Goal: Task Accomplishment & Management: Manage account settings

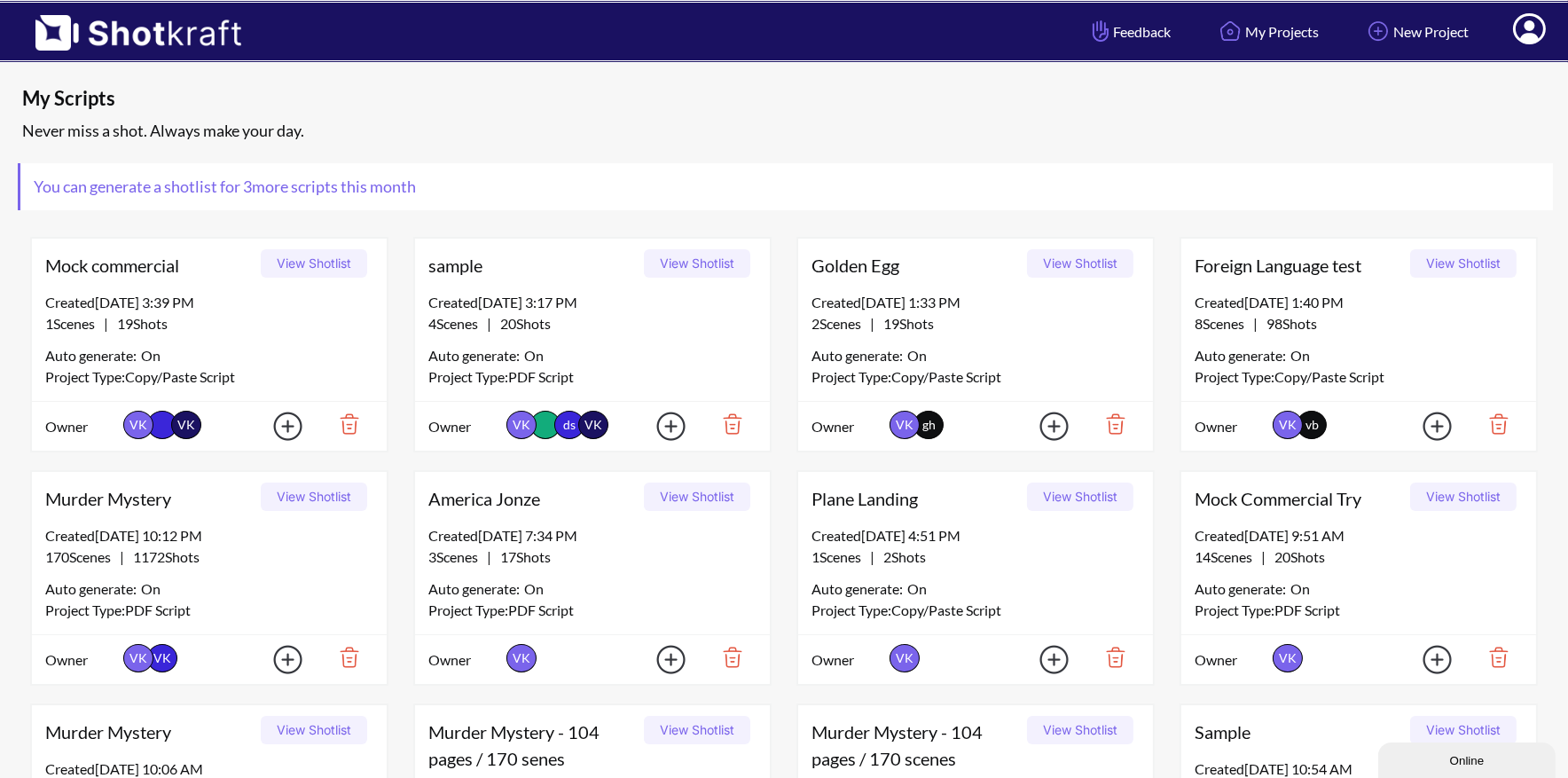
click at [1528, 35] on icon at bounding box center [1530, 30] width 18 height 21
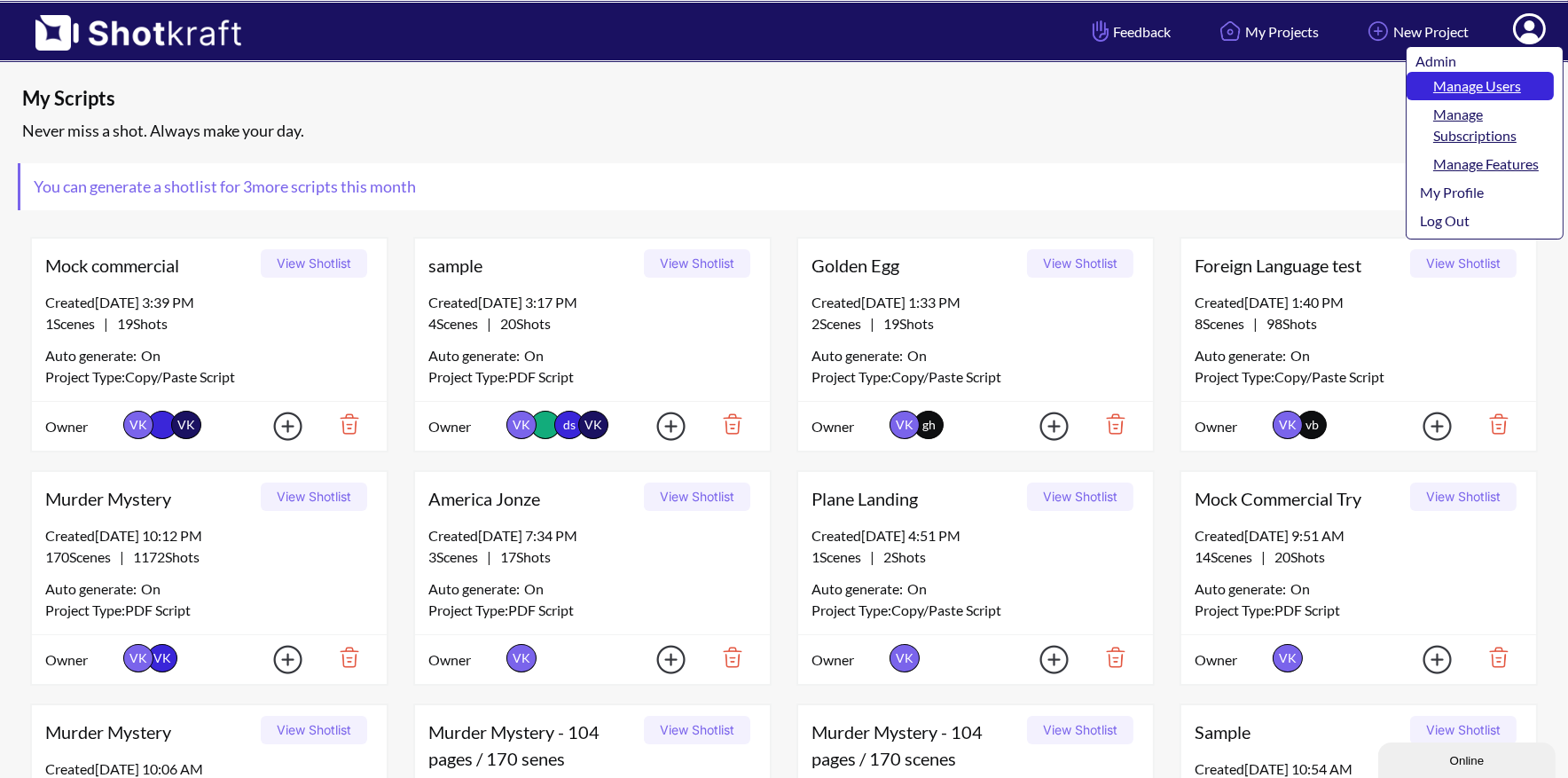
click at [1514, 77] on link "Manage Users" at bounding box center [1480, 85] width 148 height 28
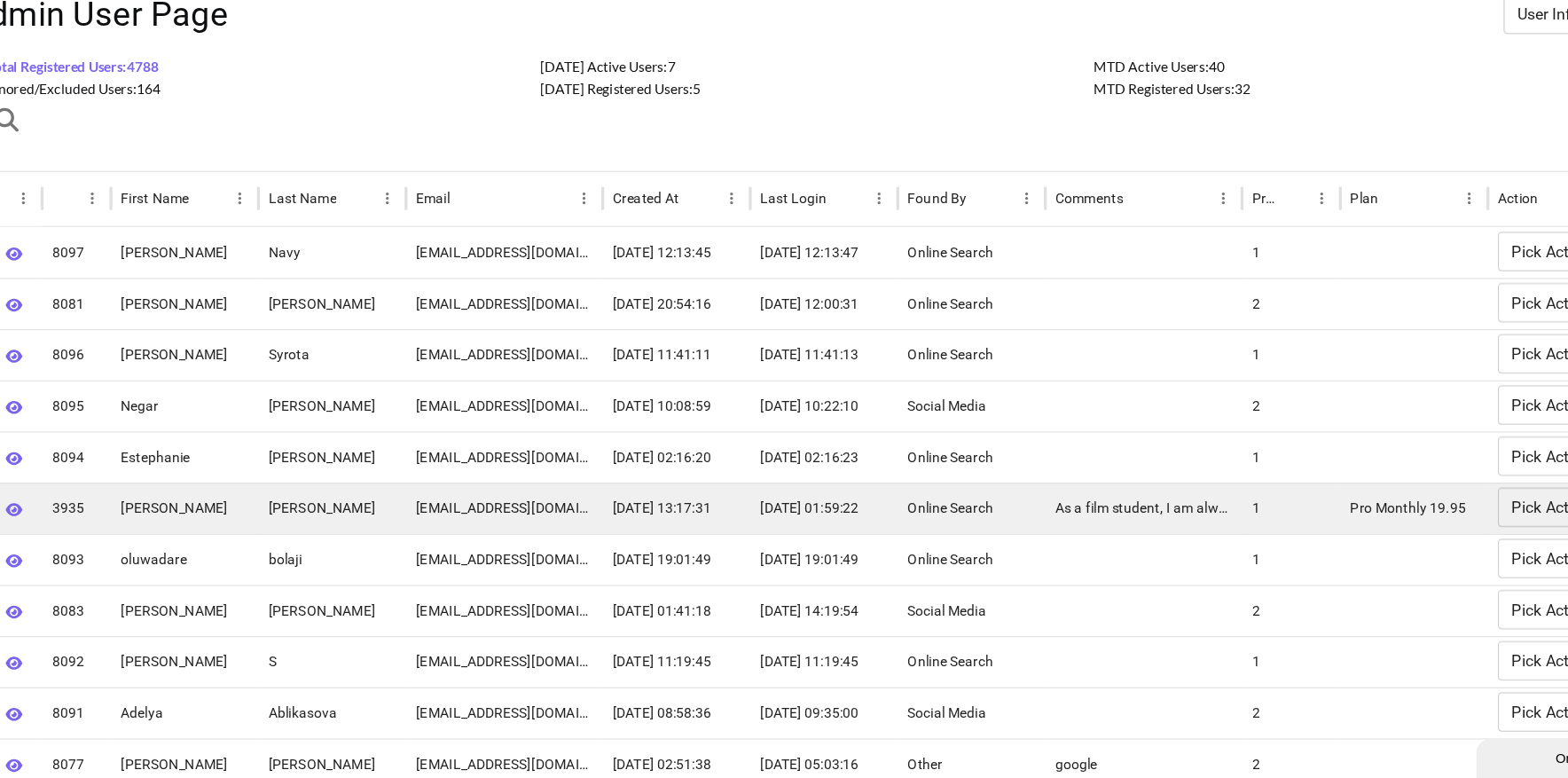
scroll to position [16, 0]
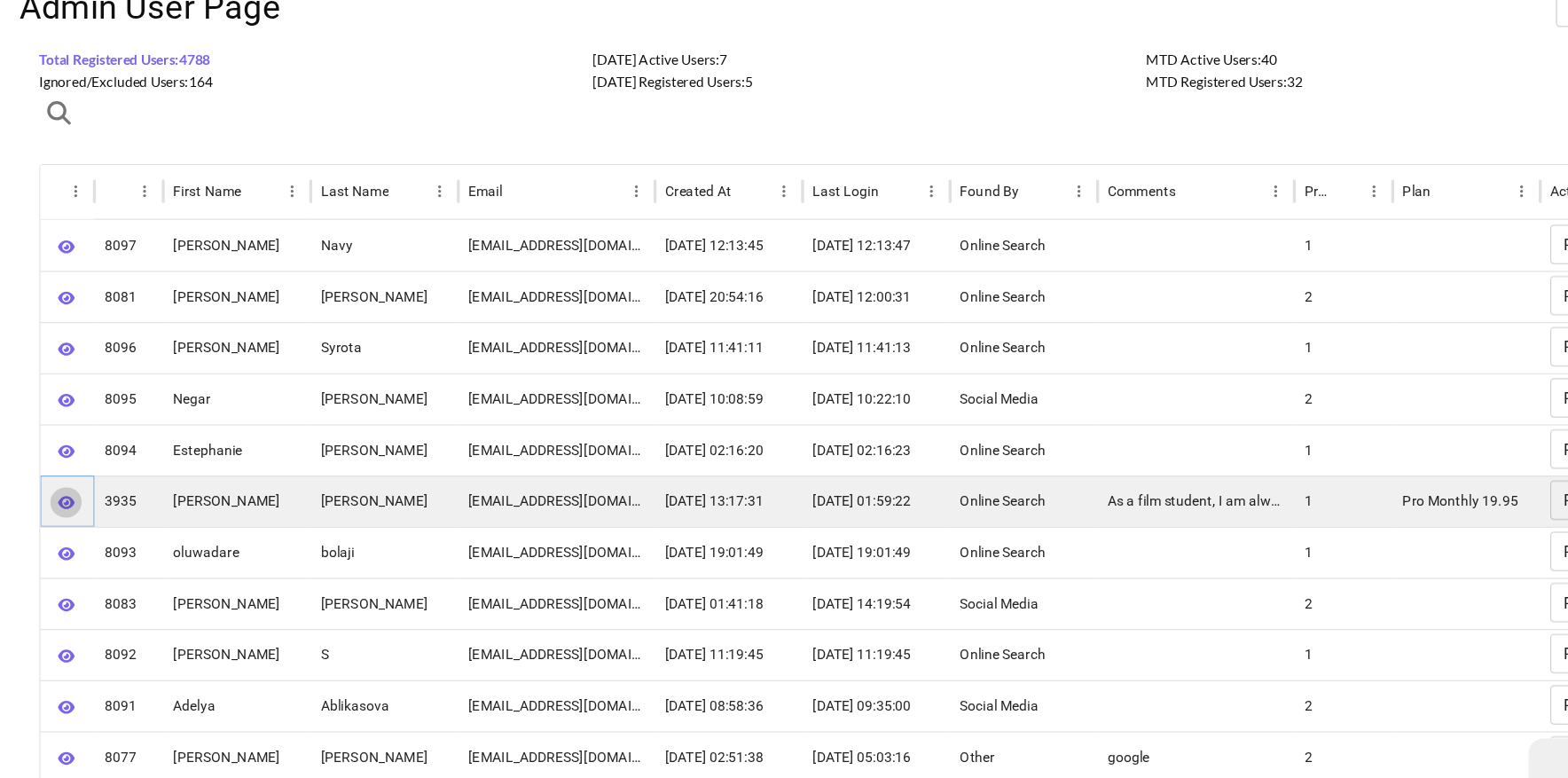
click at [61, 526] on icon "button" at bounding box center [60, 530] width 15 height 12
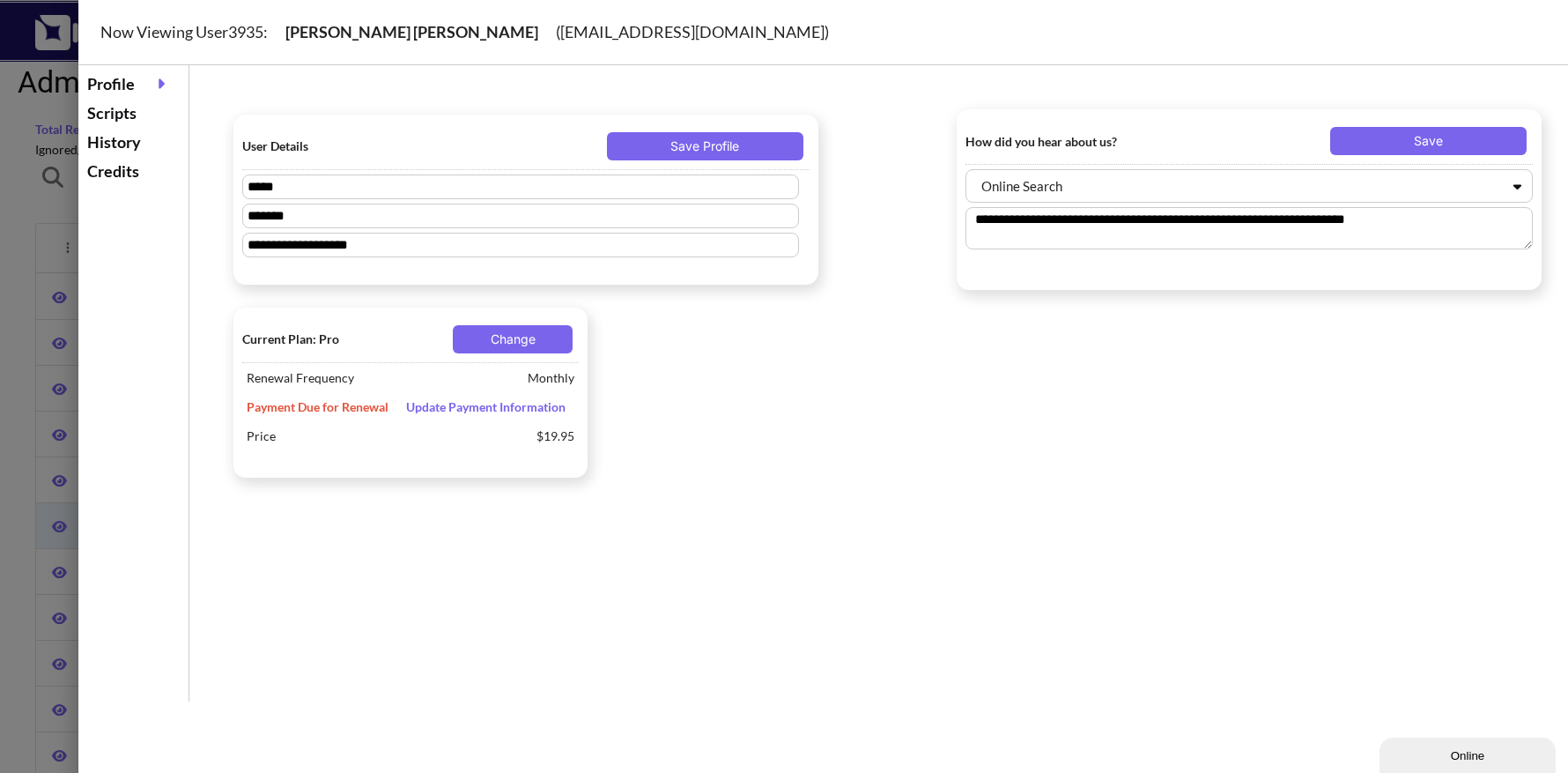
click at [39, 233] on div at bounding box center [784, 386] width 1568 height 773
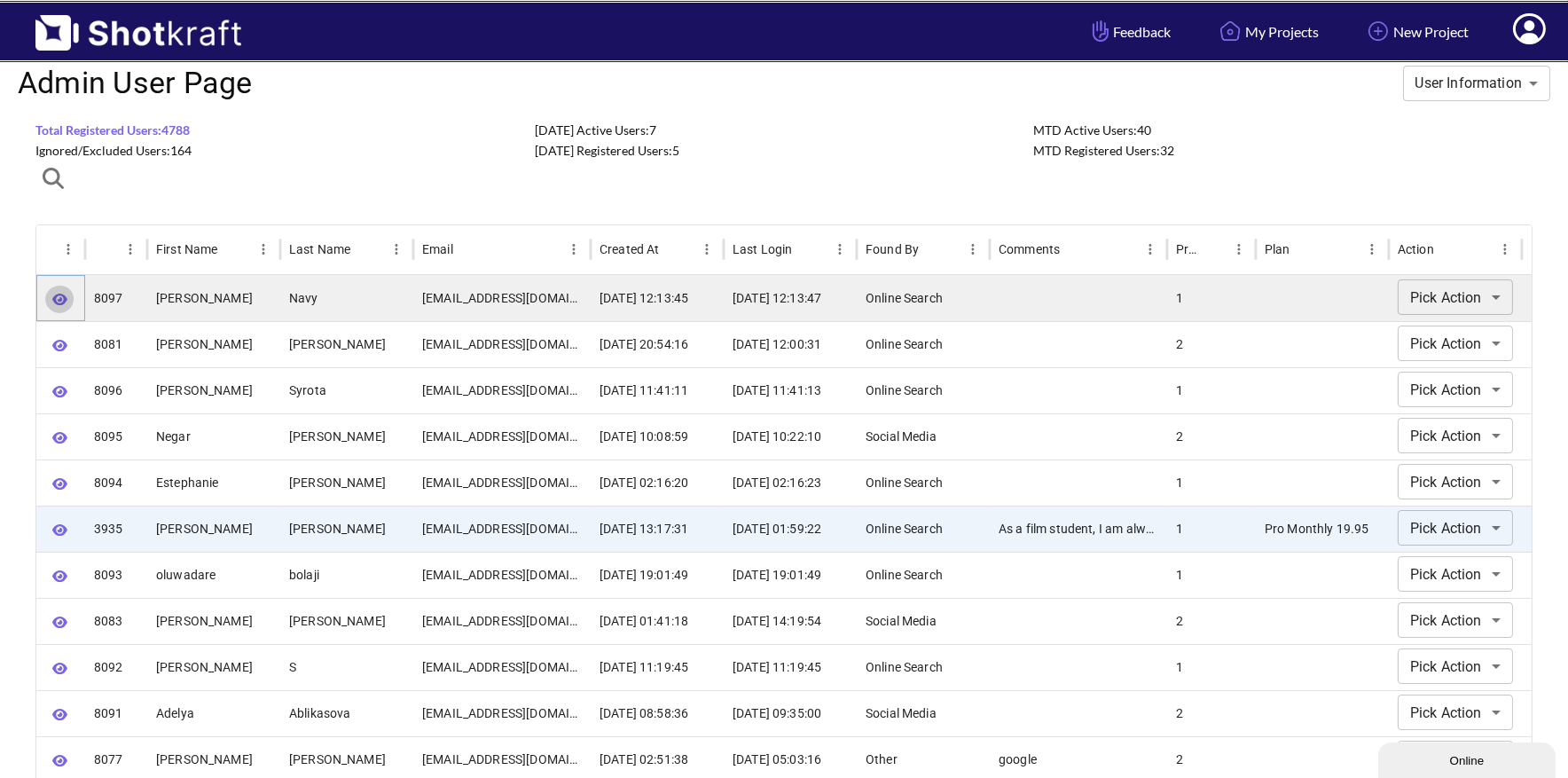
click at [60, 297] on icon "button" at bounding box center [60, 299] width 15 height 12
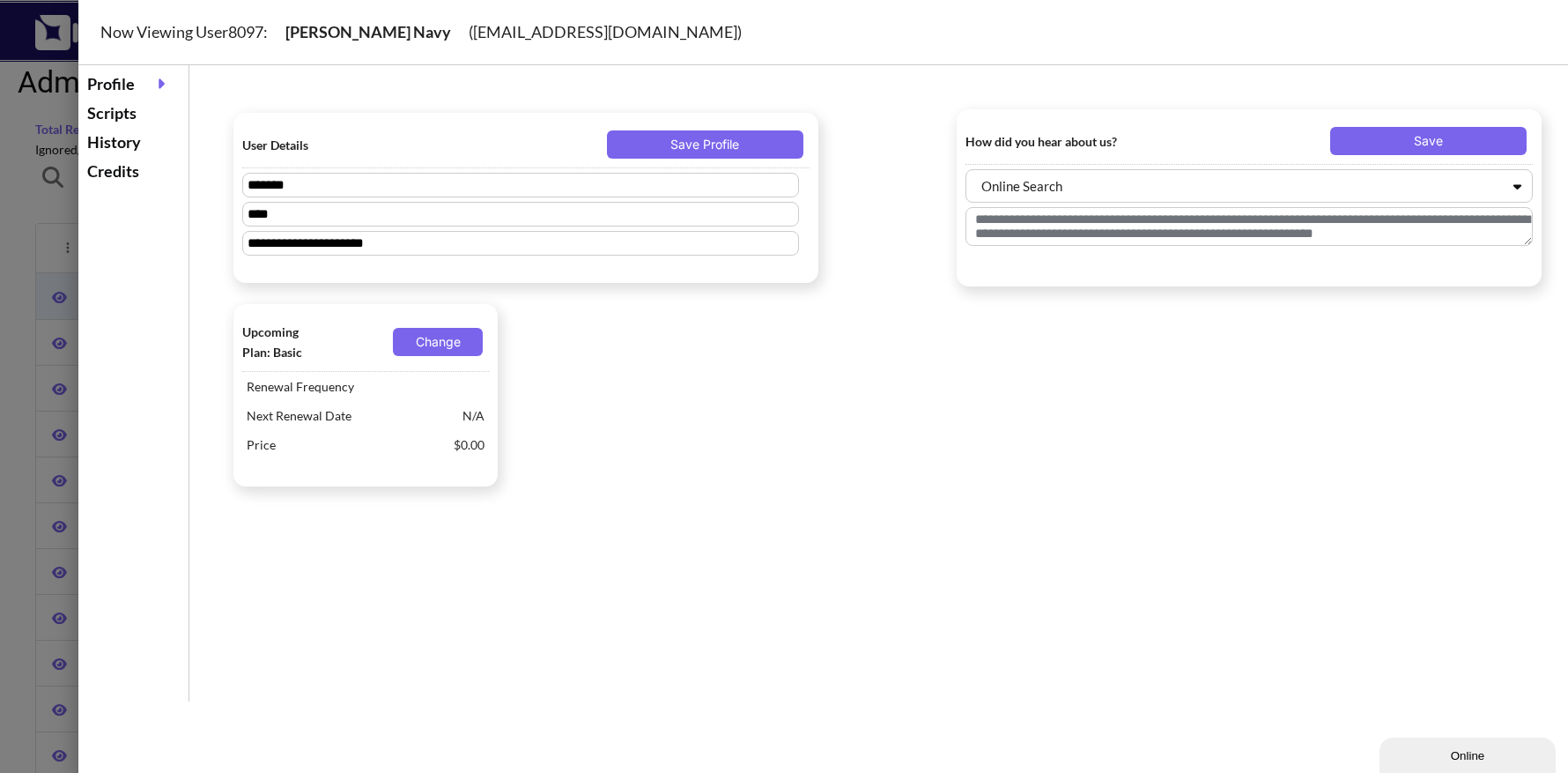
click at [127, 139] on div "History" at bounding box center [133, 142] width 101 height 29
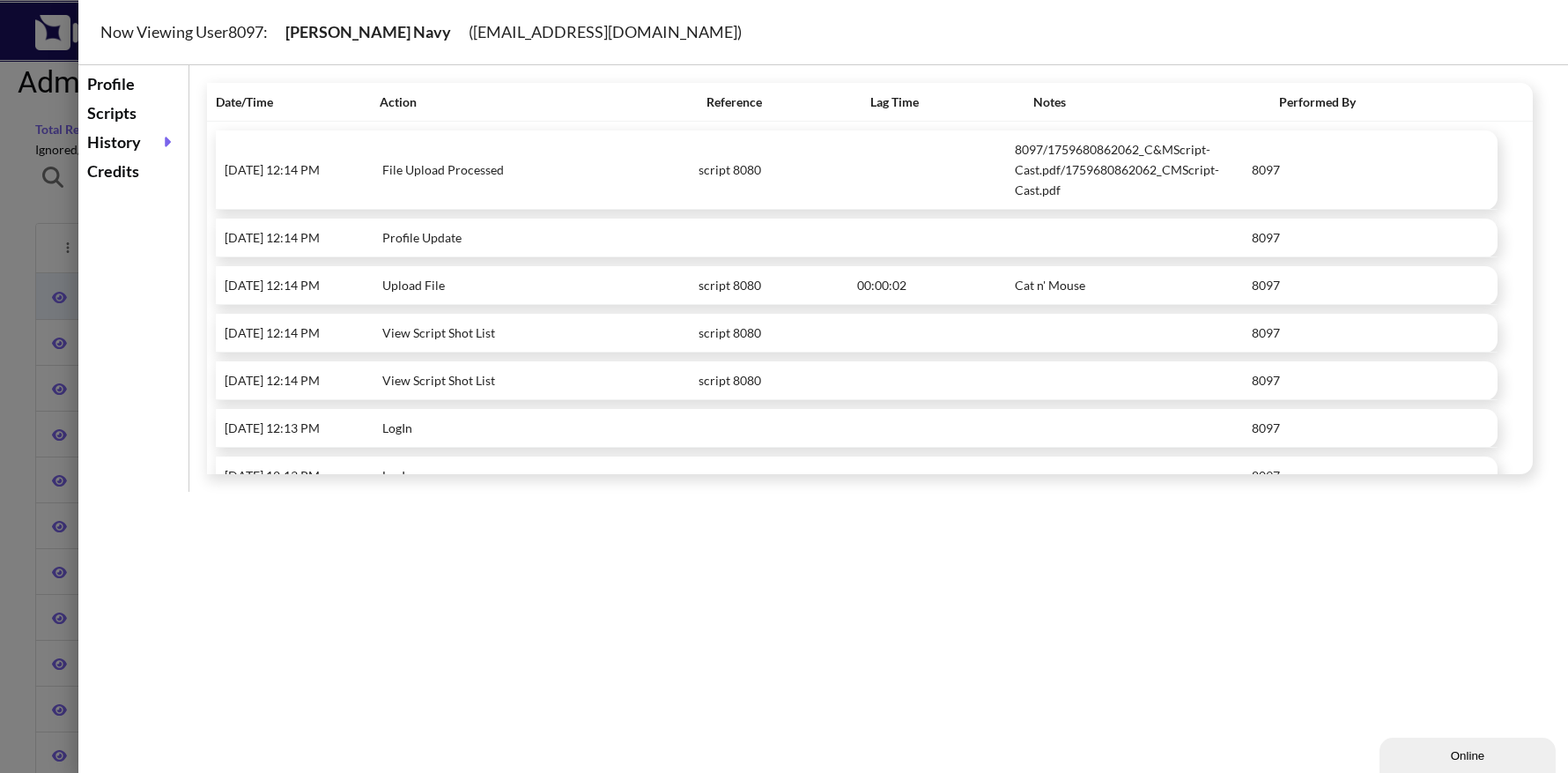
click at [119, 111] on div "Scripts" at bounding box center [133, 113] width 101 height 29
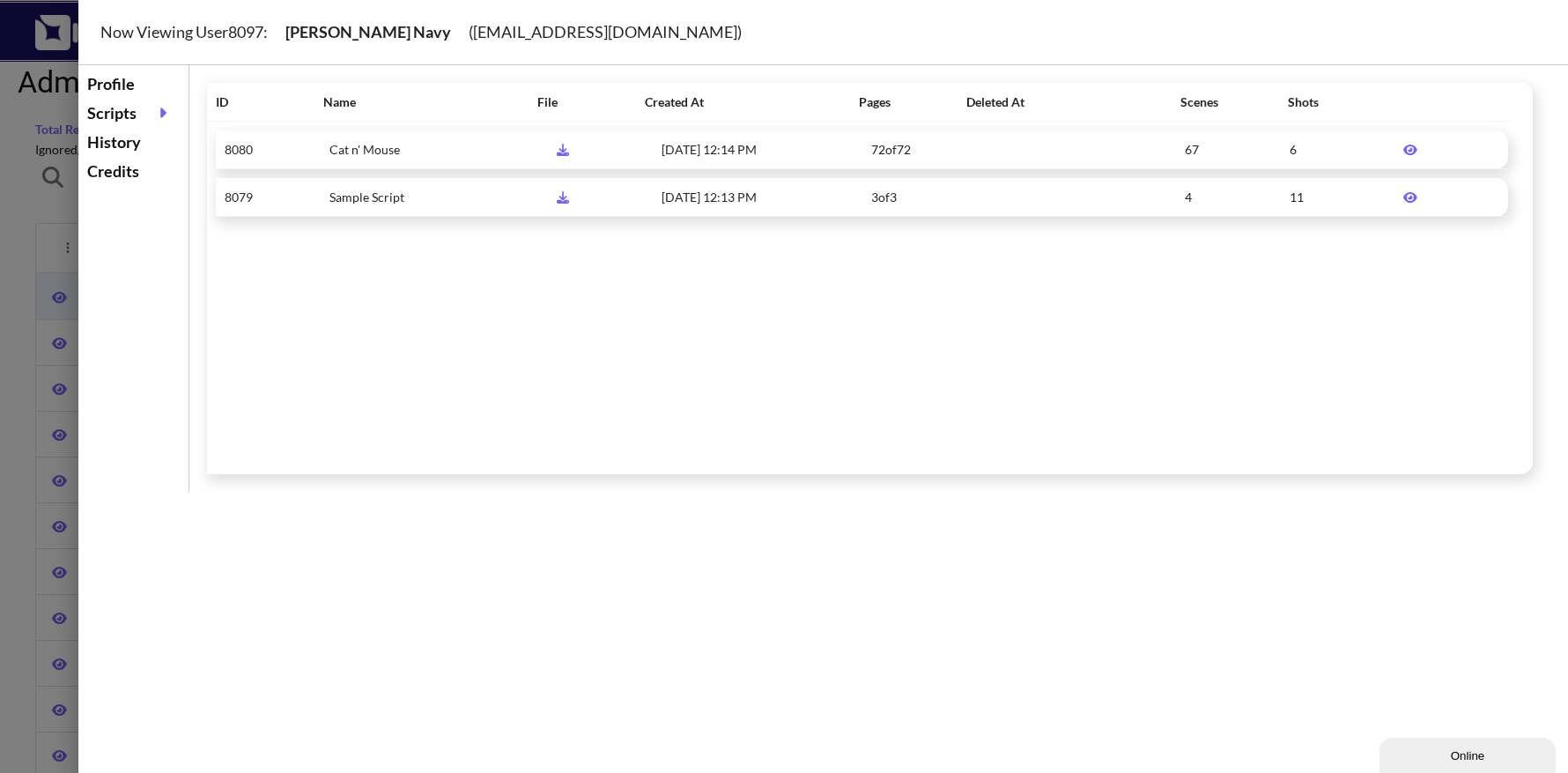
click at [1405, 149] on icon at bounding box center [1410, 150] width 14 height 11
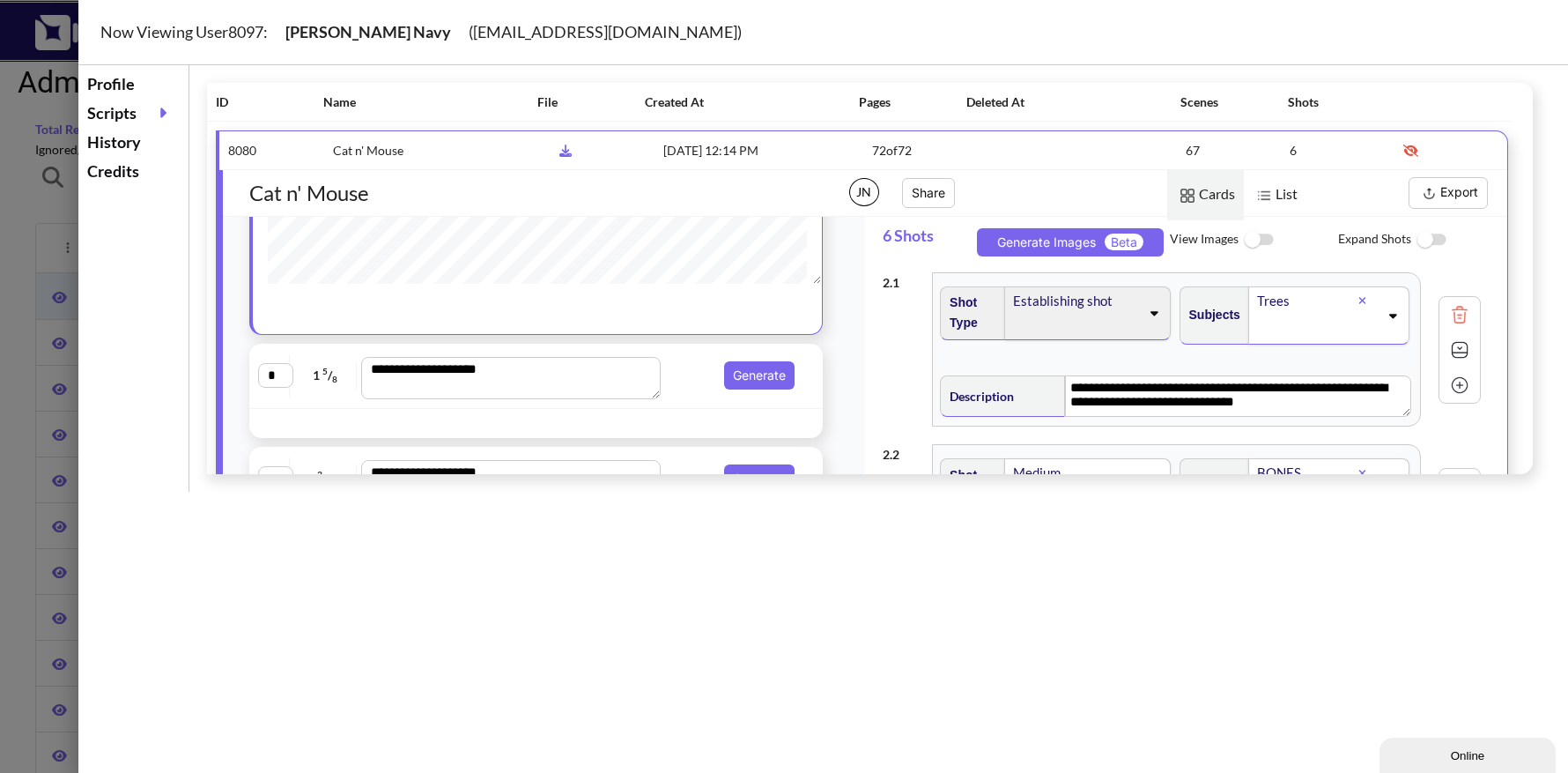
scroll to position [367, 0]
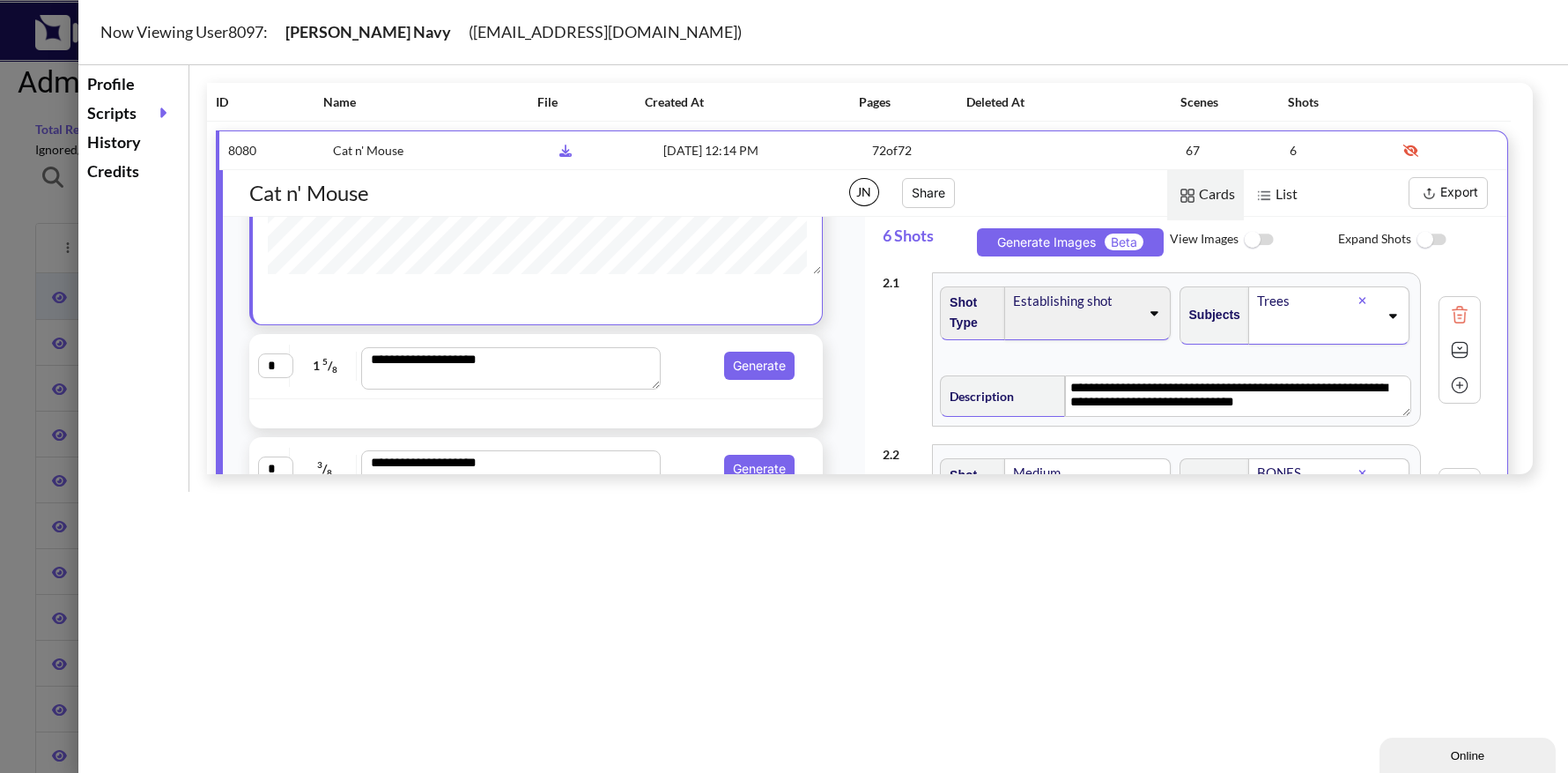
click at [778, 391] on div "**********" at bounding box center [536, 367] width 573 height 66
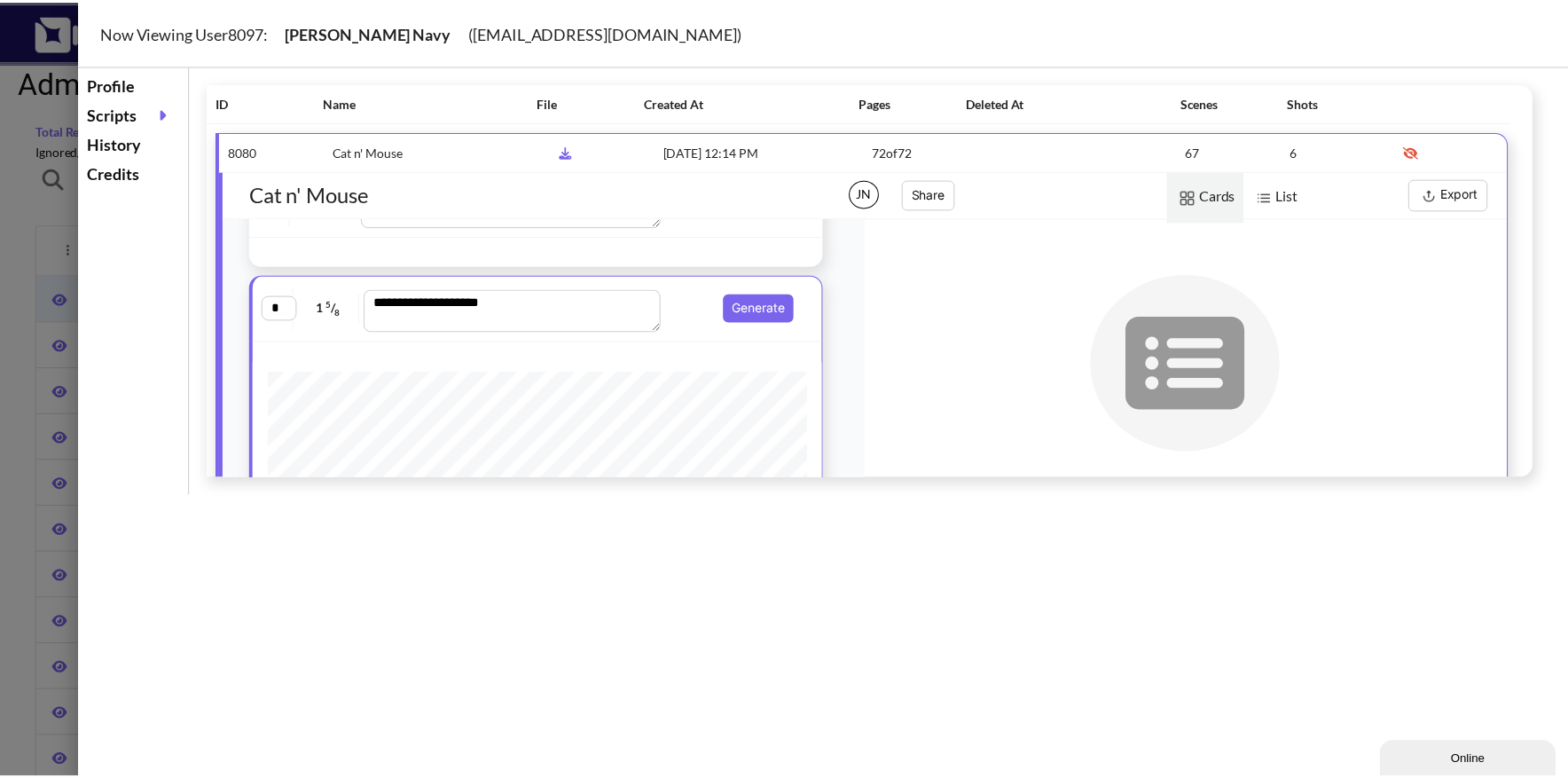
scroll to position [0, 0]
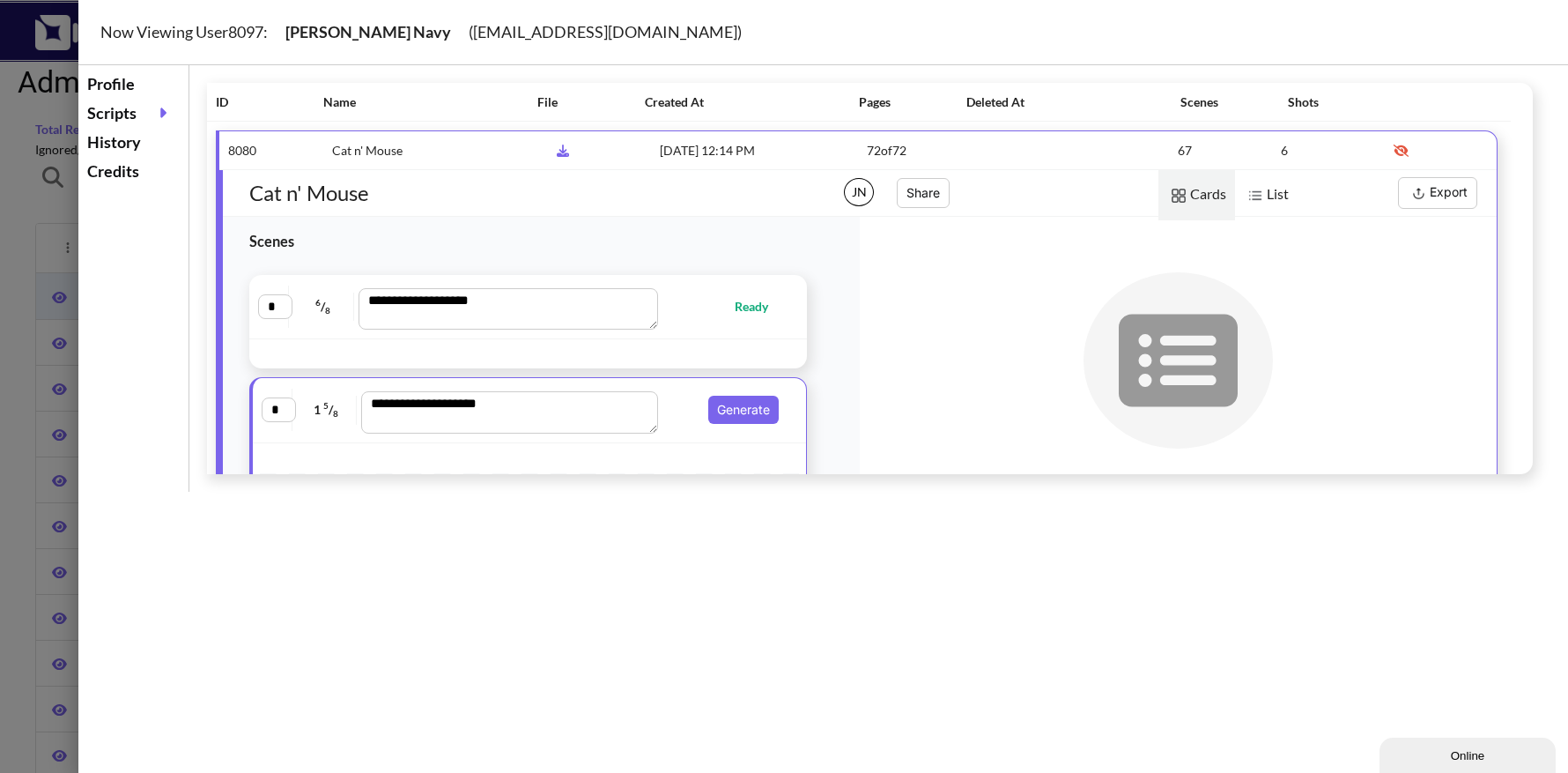
click at [172, 262] on div "**********" at bounding box center [823, 279] width 1489 height 426
click at [12, 223] on div at bounding box center [784, 386] width 1568 height 773
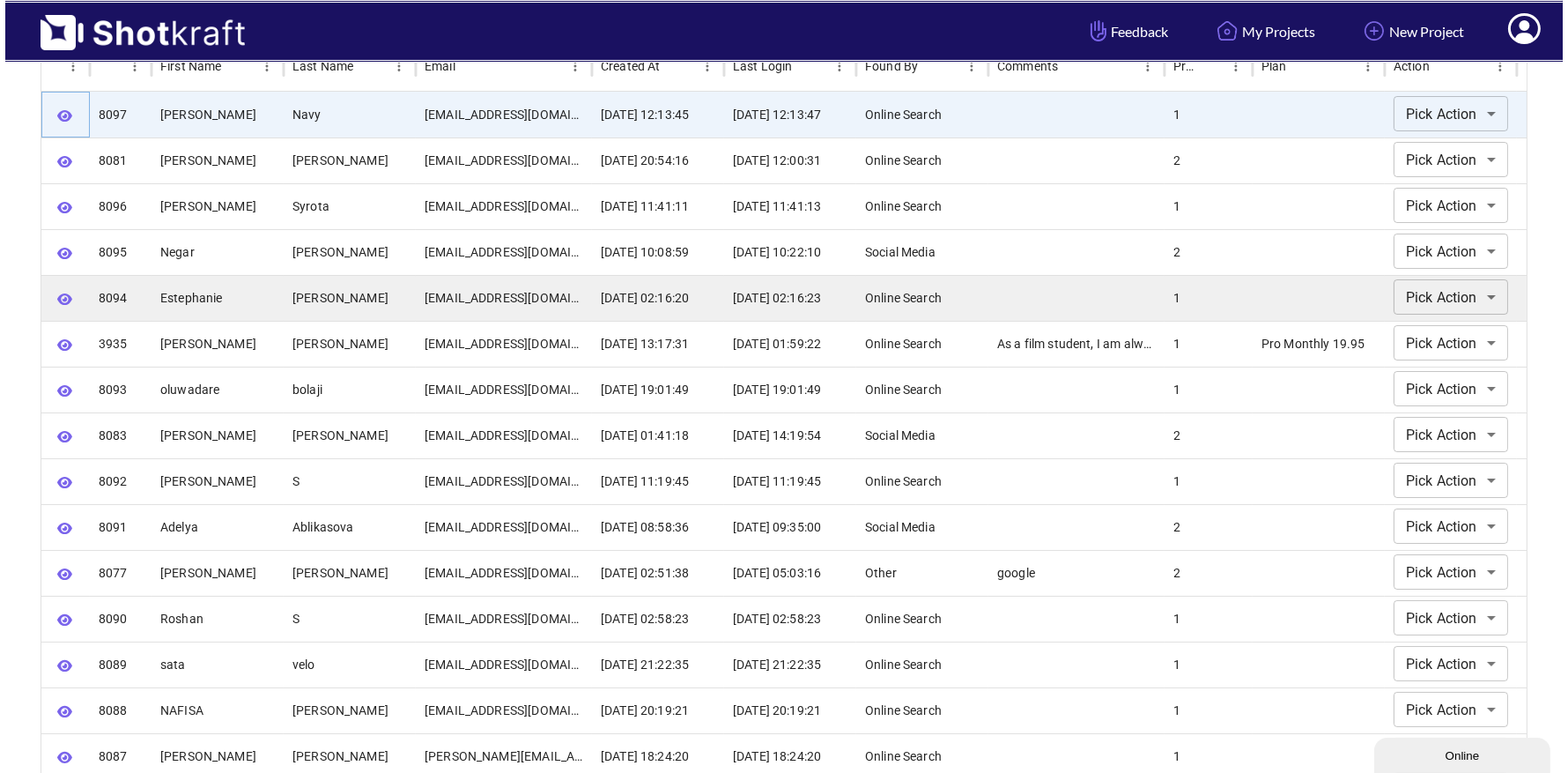
scroll to position [188, 0]
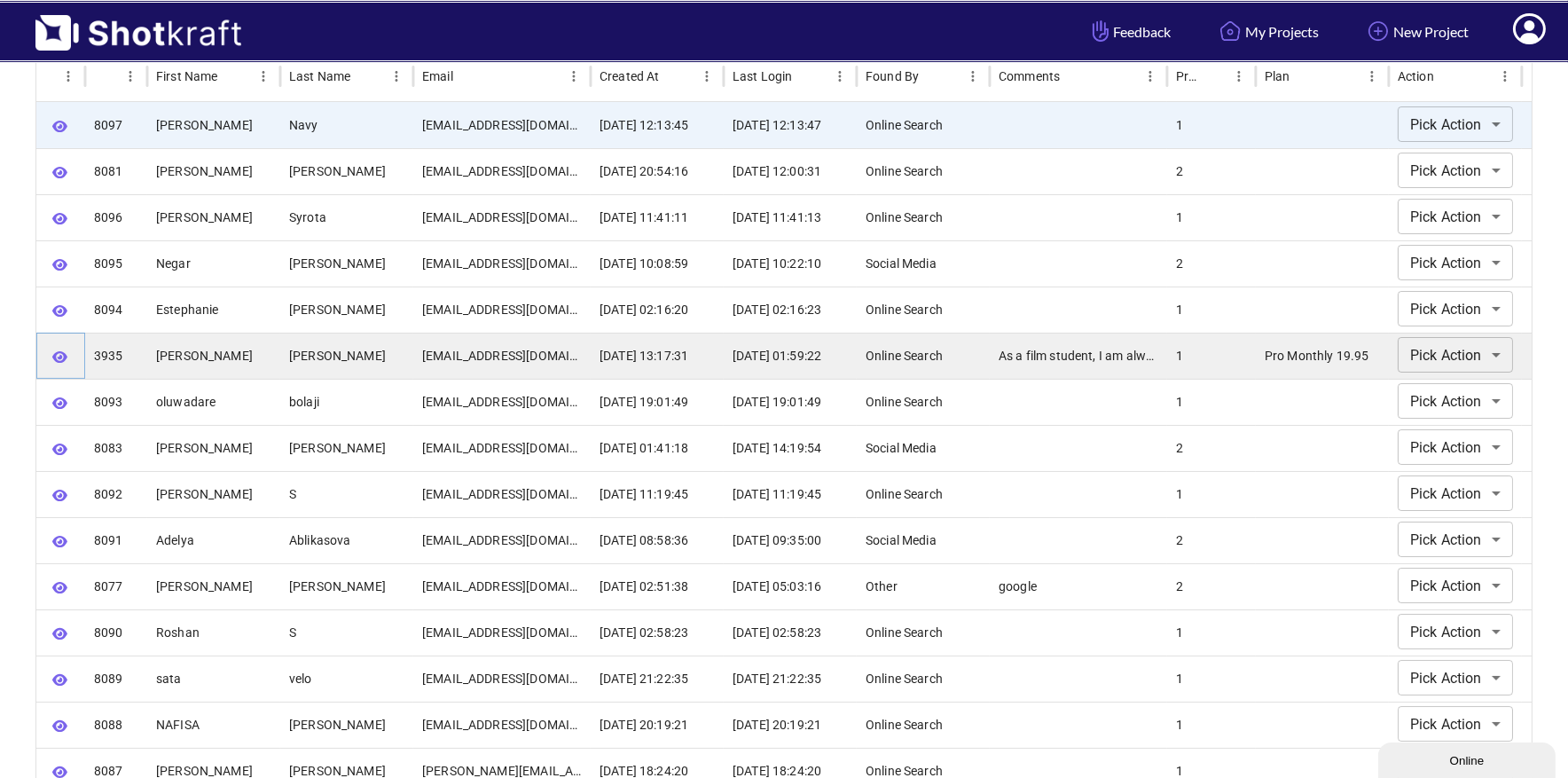
click at [69, 349] on button "button" at bounding box center [60, 357] width 29 height 27
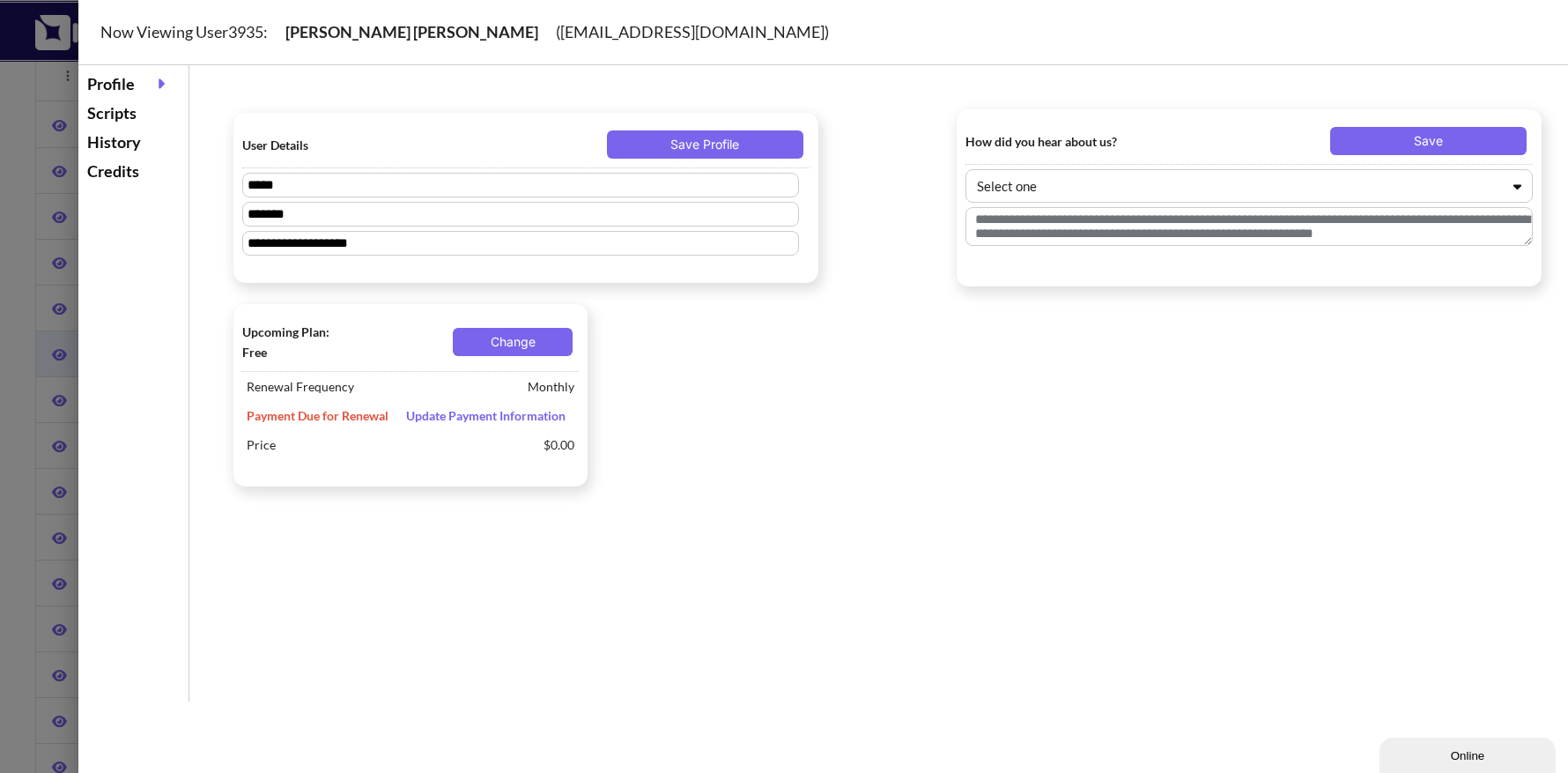
type textarea "**********"
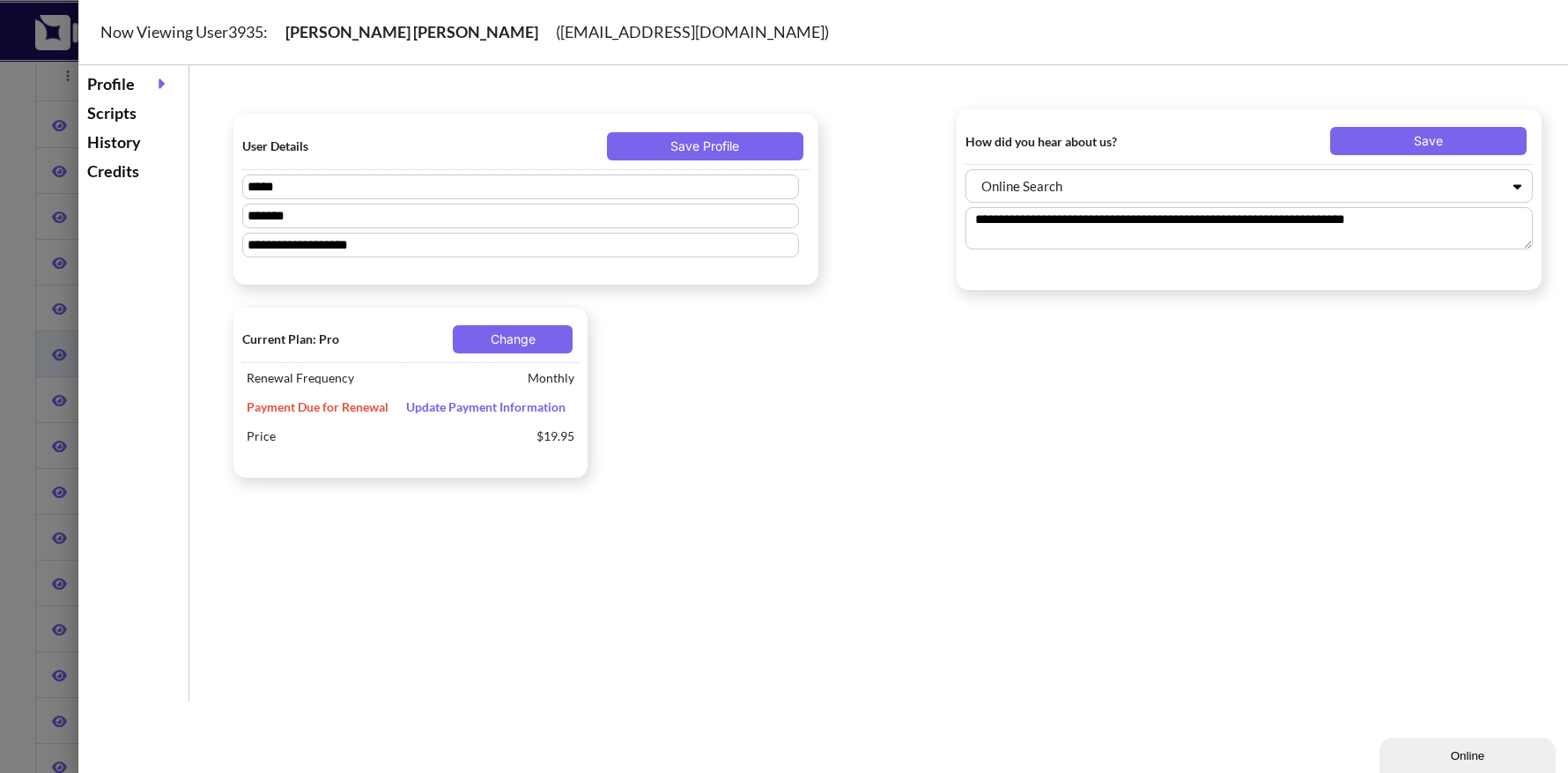
click at [126, 108] on div "Scripts" at bounding box center [133, 113] width 101 height 29
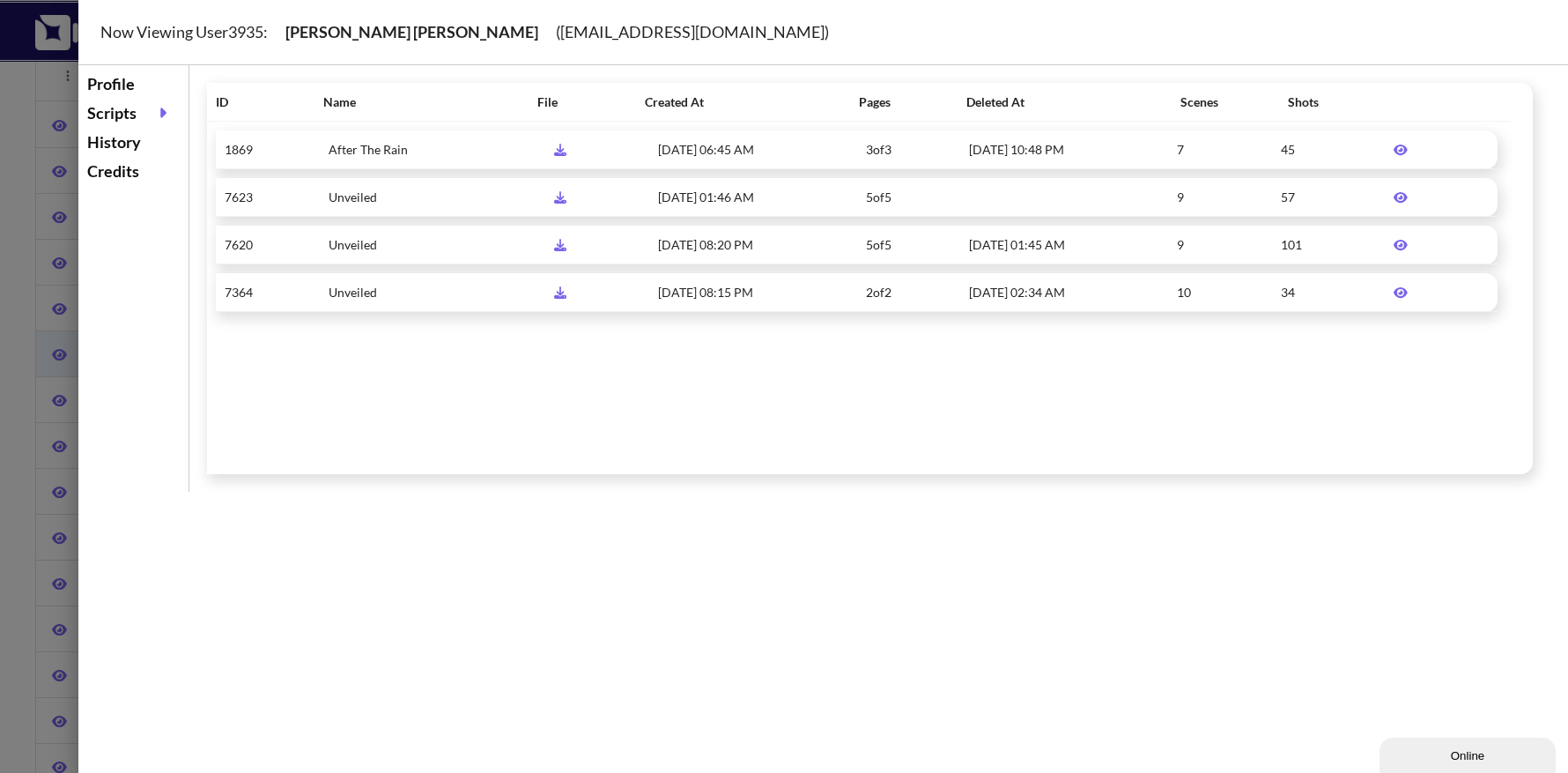
click at [127, 168] on div "Credits" at bounding box center [133, 171] width 101 height 29
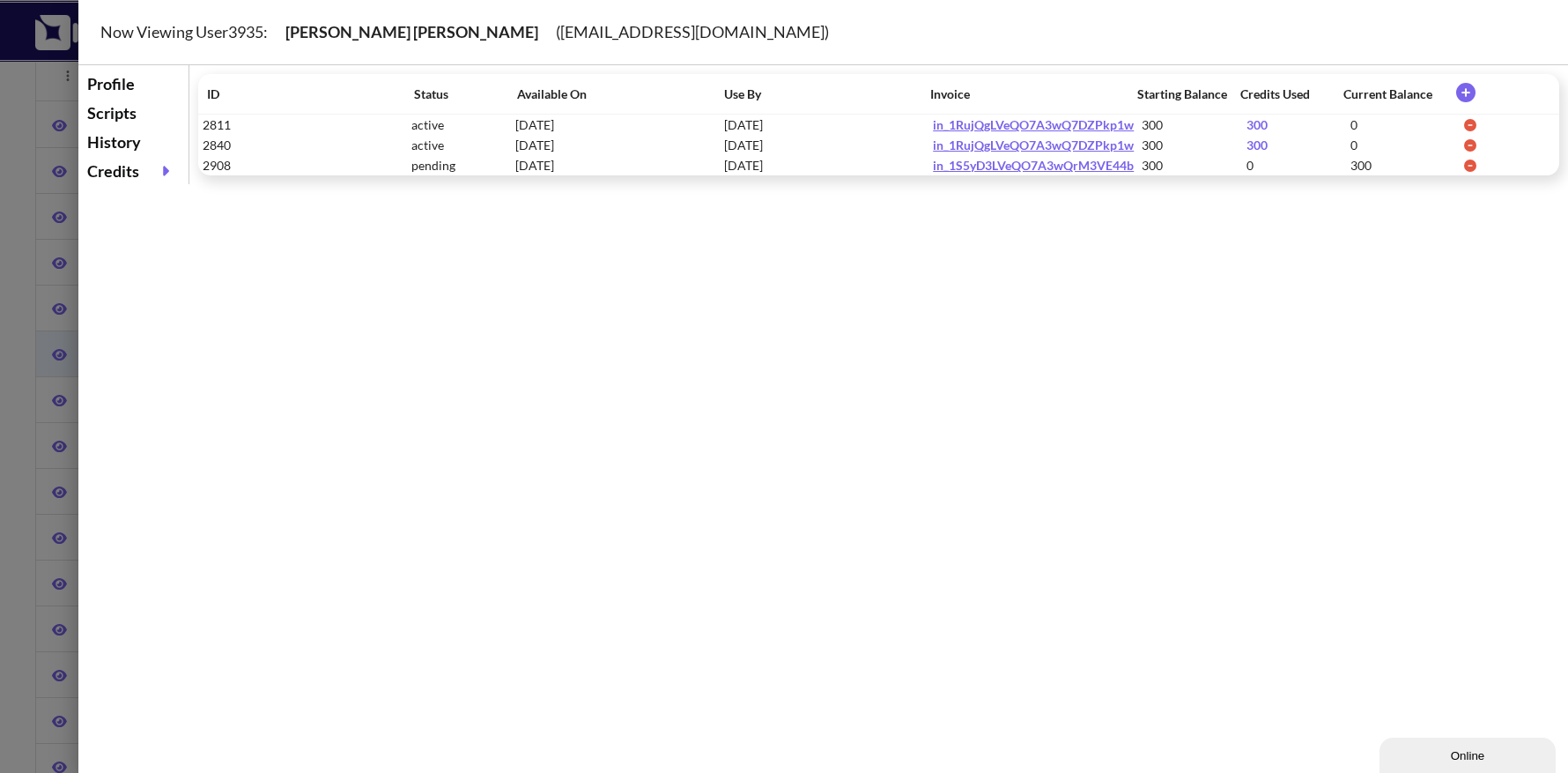
click at [132, 86] on div "Profile" at bounding box center [133, 84] width 101 height 29
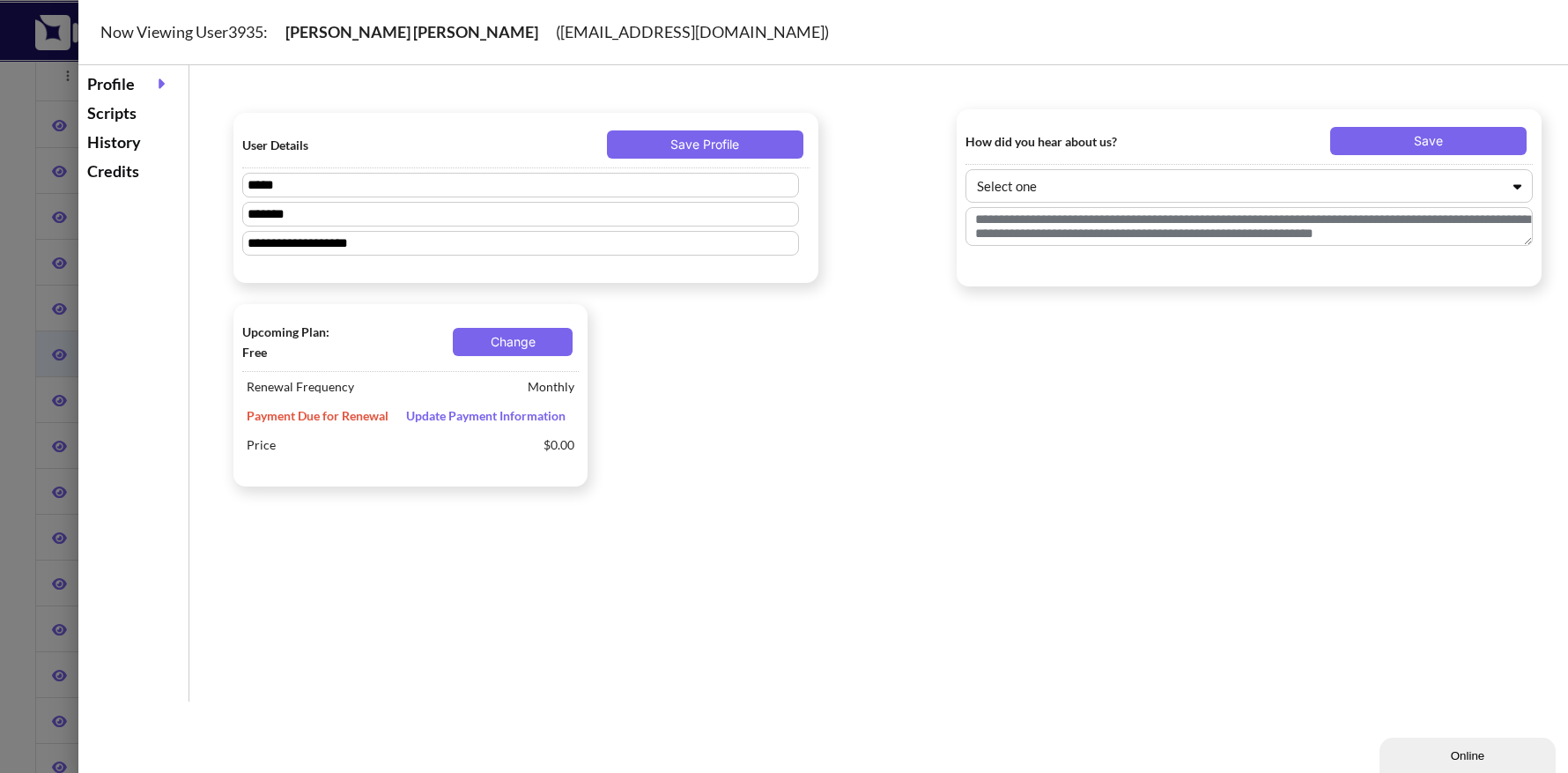
type textarea "**********"
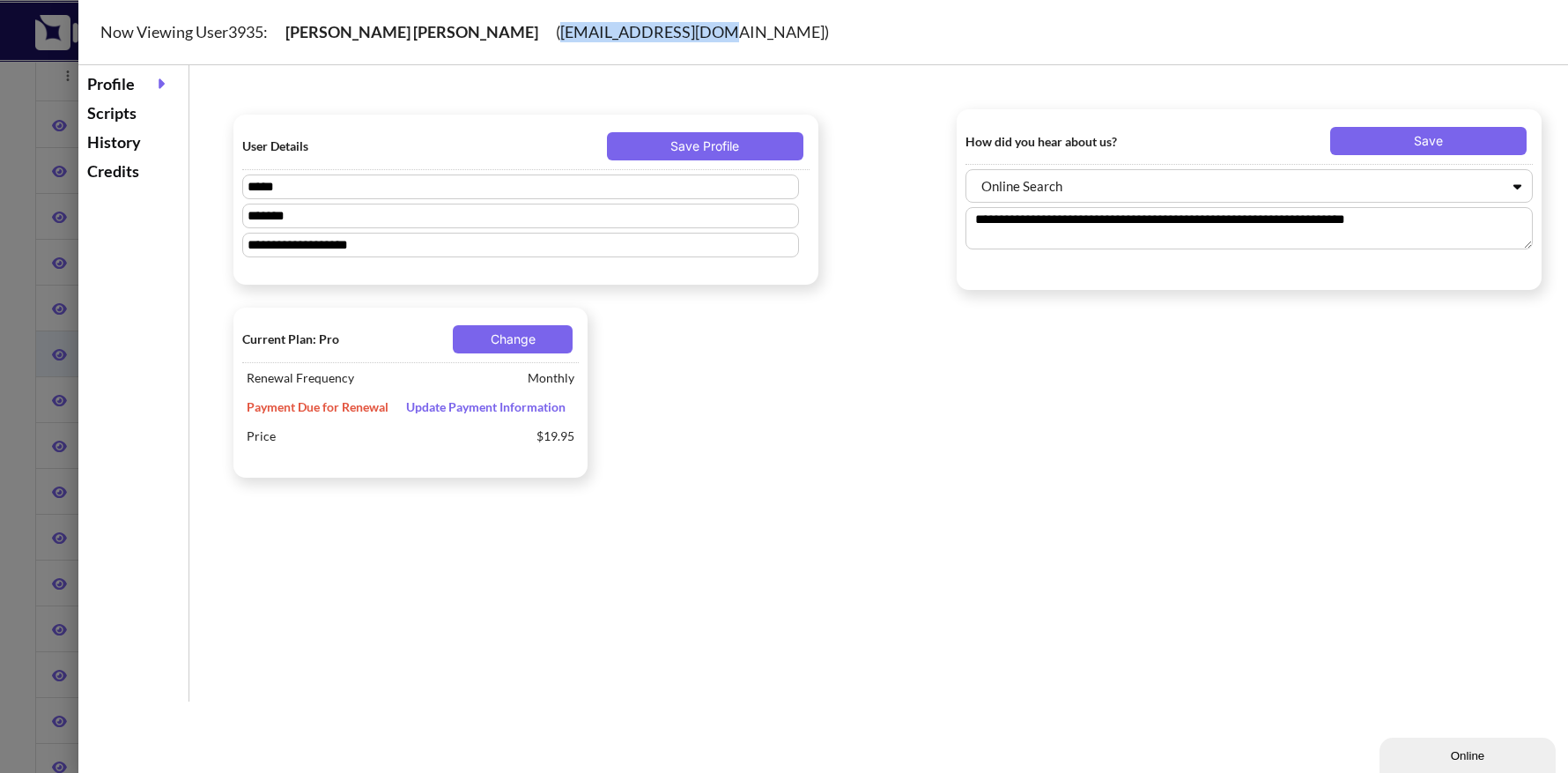
drag, startPoint x: 567, startPoint y: 30, endPoint x: 414, endPoint y: 29, distance: 153.0
click at [414, 29] on div "Now Viewing User 3935 : Aarón Álvarez ( aaronalva@gmail.com )" at bounding box center [845, 33] width 1533 height 66
copy div "aaronalva@gmail.com"
click at [471, 40] on div "Now Viewing User 3935 : Aarón Álvarez ( aaronalva@gmail.com )" at bounding box center [845, 33] width 1533 height 66
drag, startPoint x: 565, startPoint y: 33, endPoint x: 413, endPoint y: 31, distance: 152.0
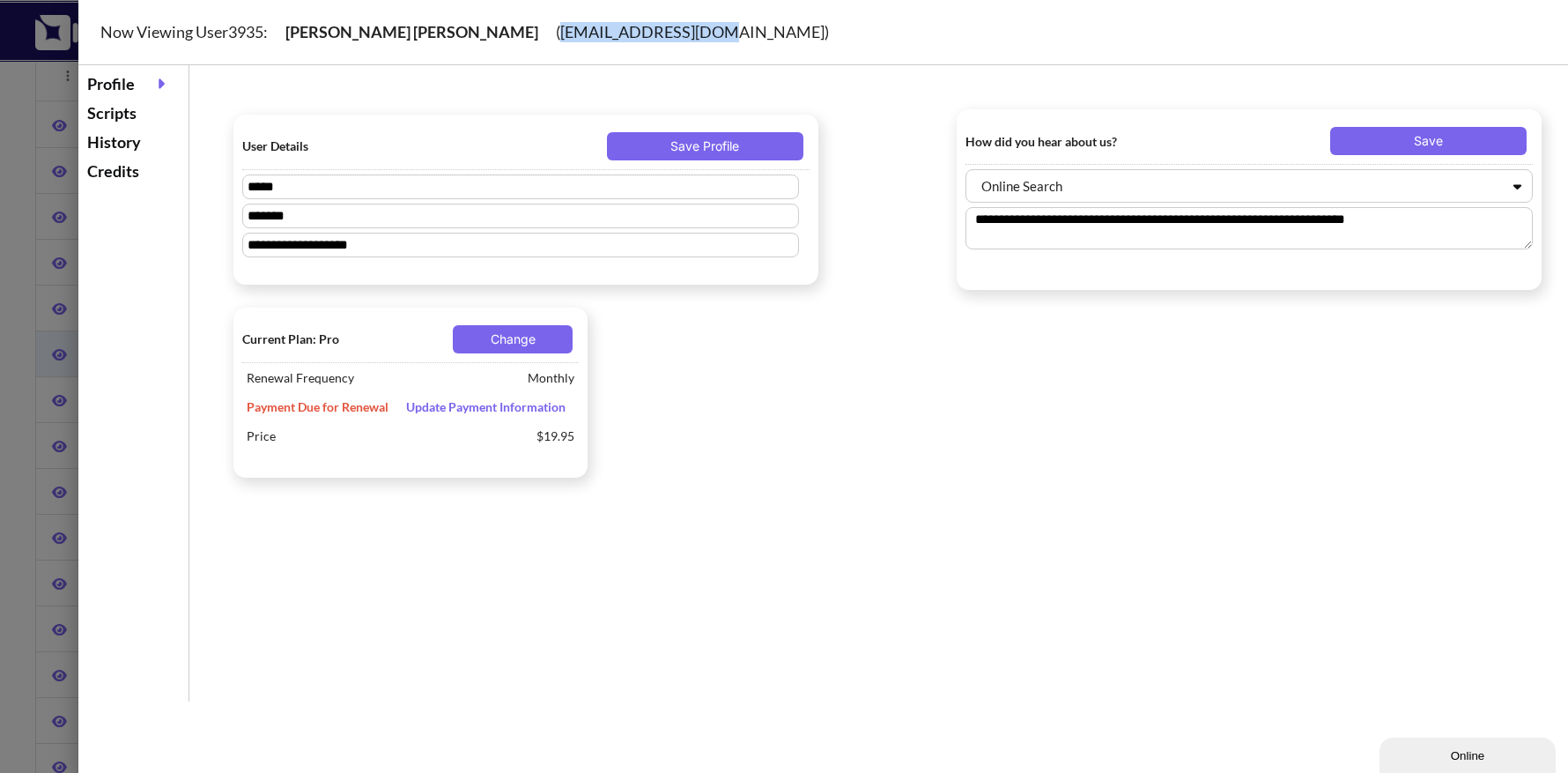
click at [413, 31] on div "Now Viewing User 3935 : Aarón Álvarez ( aaronalva@gmail.com )" at bounding box center [845, 33] width 1533 height 66
copy div "aaronalva@gmail.com"
